Goal: Transaction & Acquisition: Purchase product/service

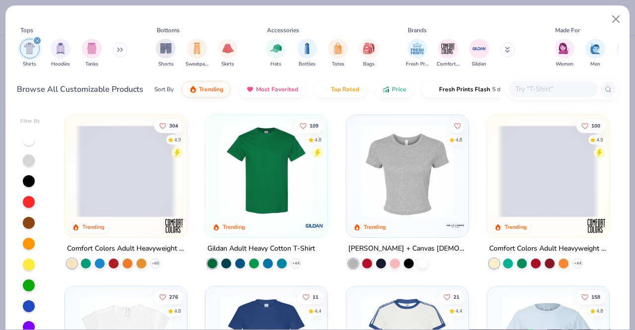
click at [240, 168] on img at bounding box center [266, 171] width 102 height 92
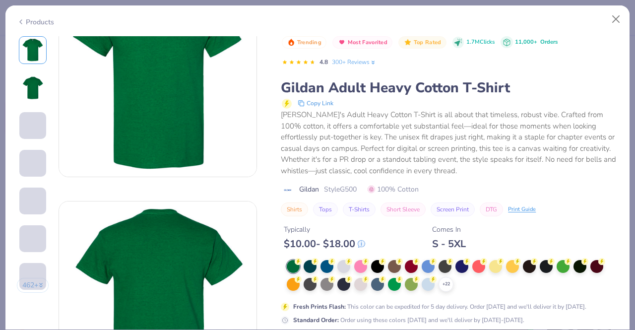
scroll to position [73, 0]
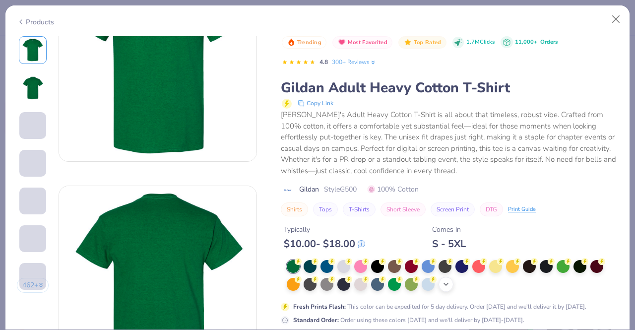
click at [451, 282] on div "+ 22" at bounding box center [446, 284] width 15 height 15
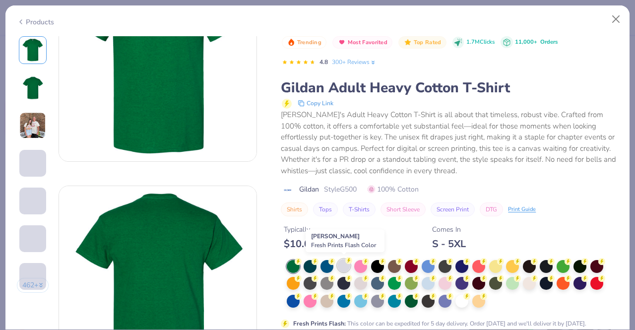
click at [343, 264] on div at bounding box center [343, 265] width 13 height 13
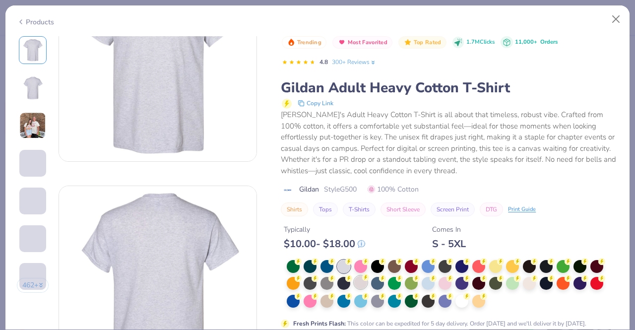
click at [364, 280] on div at bounding box center [360, 282] width 13 height 13
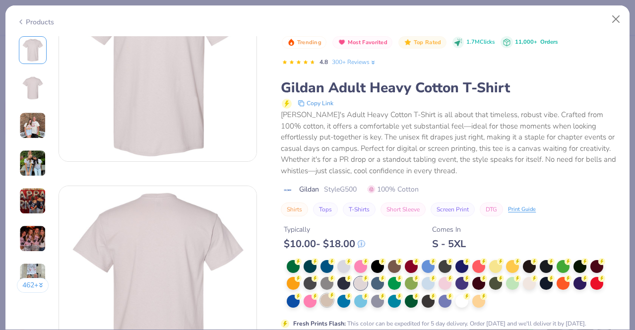
click at [331, 299] on div at bounding box center [327, 300] width 13 height 13
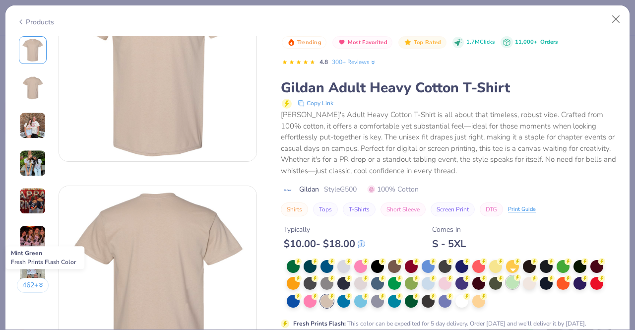
click at [511, 285] on div at bounding box center [512, 282] width 13 height 13
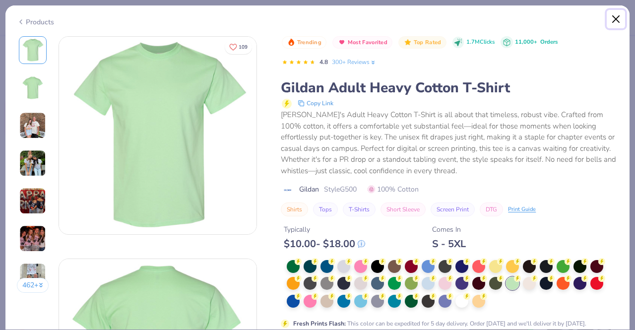
click at [613, 25] on button "Close" at bounding box center [616, 19] width 19 height 19
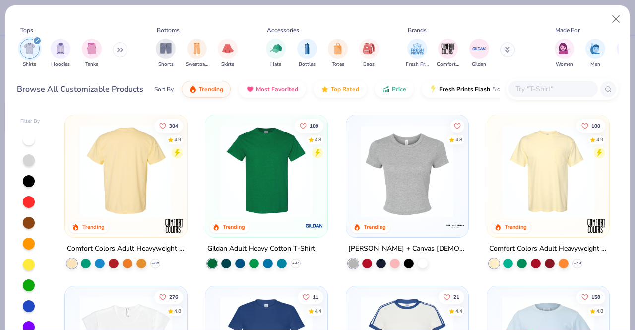
click at [124, 169] on img at bounding box center [126, 171] width 102 height 92
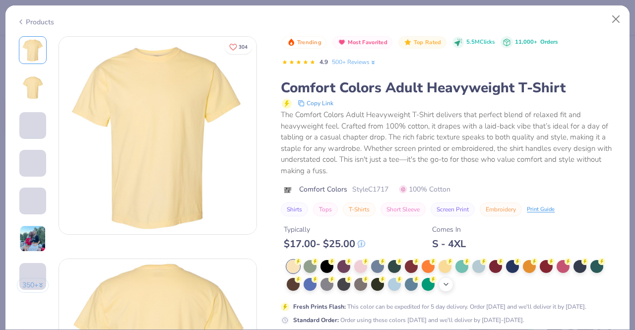
click at [444, 280] on icon at bounding box center [446, 284] width 8 height 8
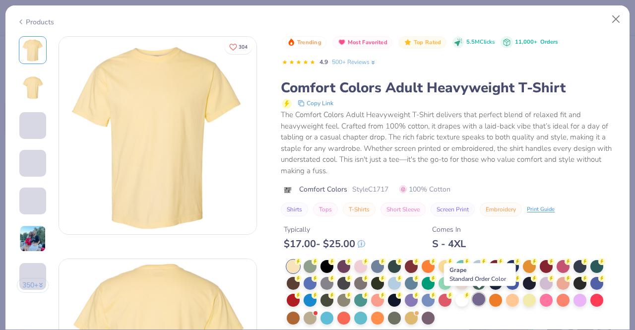
scroll to position [56, 0]
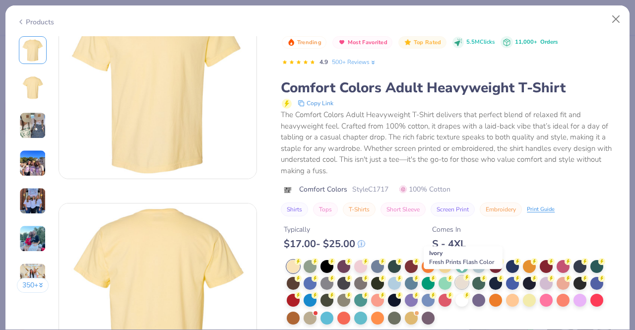
click at [456, 279] on div at bounding box center [461, 282] width 13 height 13
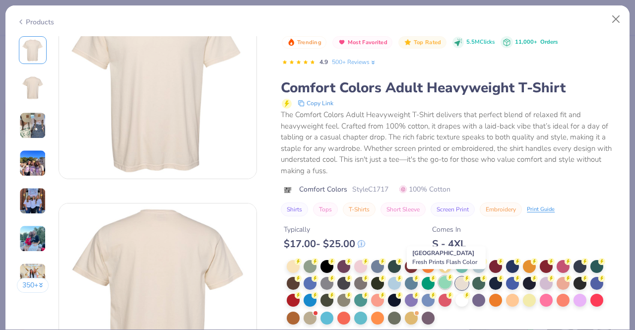
click at [445, 278] on div at bounding box center [445, 282] width 13 height 13
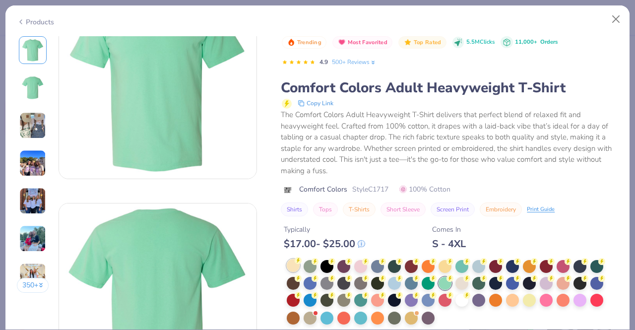
click at [296, 263] on div at bounding box center [293, 265] width 13 height 13
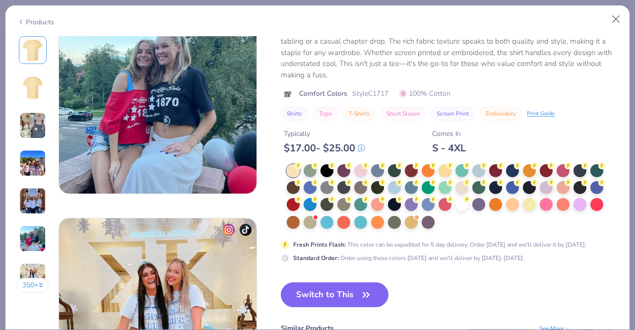
scroll to position [1149, 0]
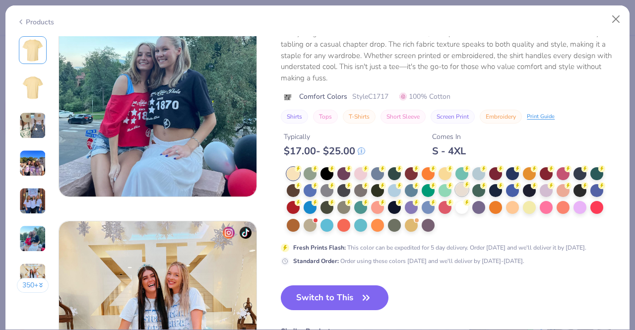
click at [468, 188] on div at bounding box center [461, 189] width 13 height 13
click at [462, 187] on div at bounding box center [461, 190] width 13 height 13
click at [333, 290] on button "Switch to This" at bounding box center [335, 297] width 108 height 25
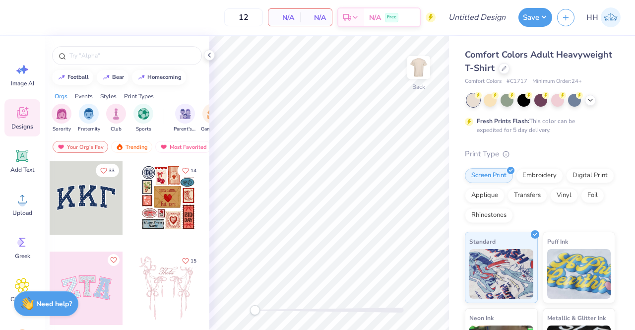
click at [91, 191] on div at bounding box center [86, 197] width 73 height 73
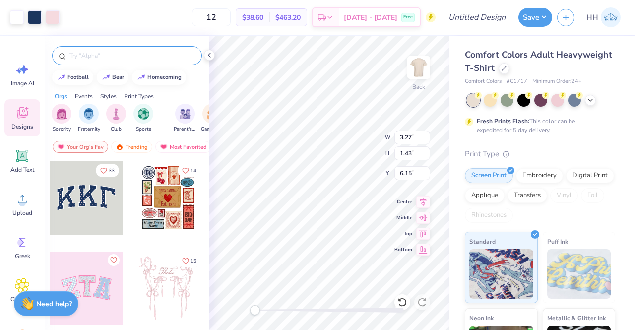
click at [101, 49] on div at bounding box center [127, 55] width 150 height 19
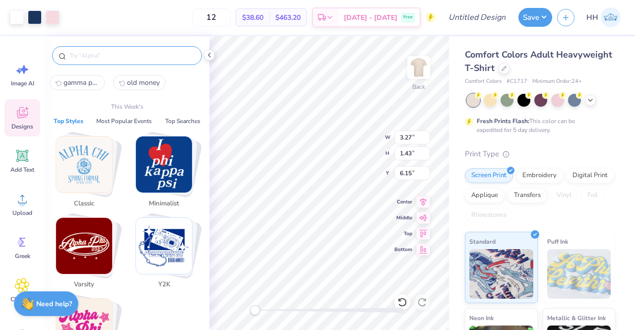
click at [99, 55] on input "text" at bounding box center [131, 56] width 127 height 10
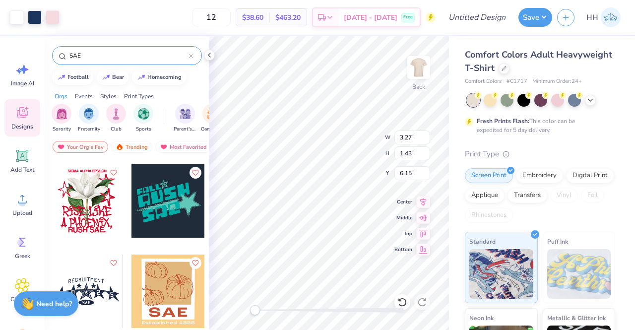
scroll to position [911, 0]
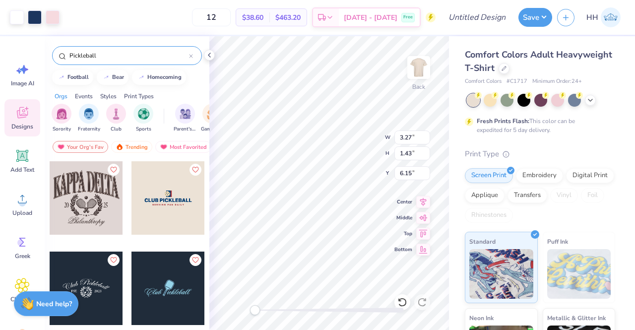
type input "Pickleball"
